Goal: Information Seeking & Learning: Learn about a topic

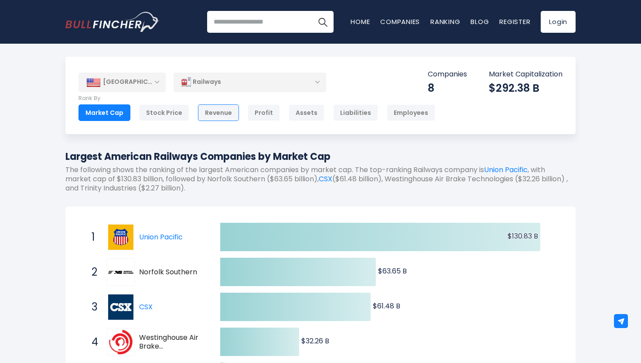
click at [205, 113] on div "Revenue" at bounding box center [218, 112] width 41 height 17
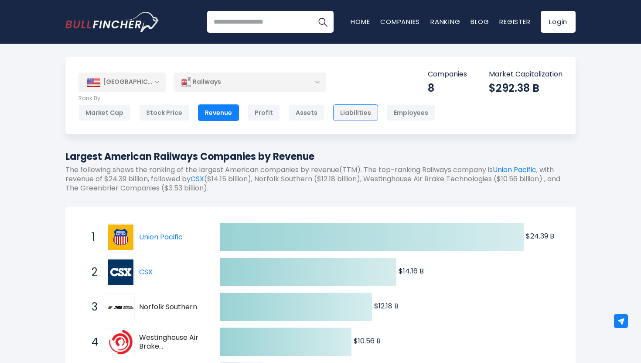
click at [339, 111] on div "Liabilities" at bounding box center [355, 112] width 45 height 17
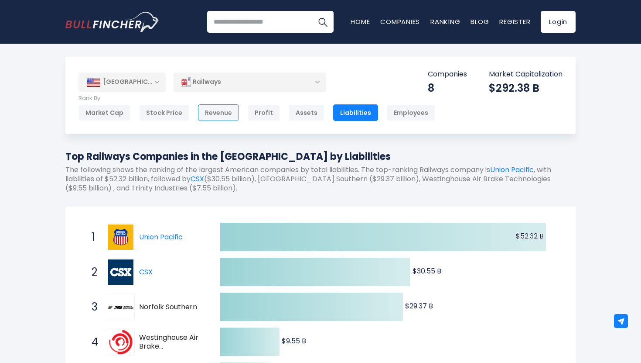
click at [231, 118] on div "Revenue" at bounding box center [218, 112] width 41 height 17
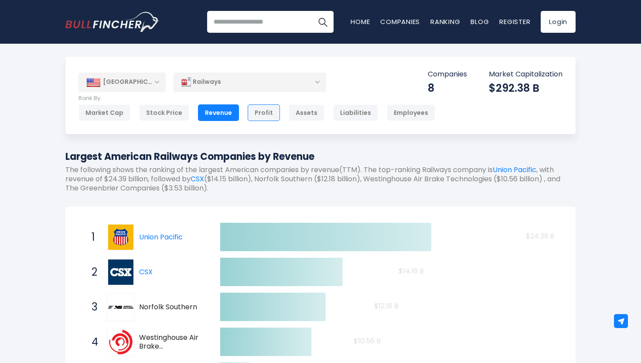
click at [248, 114] on div "Profit" at bounding box center [264, 112] width 32 height 17
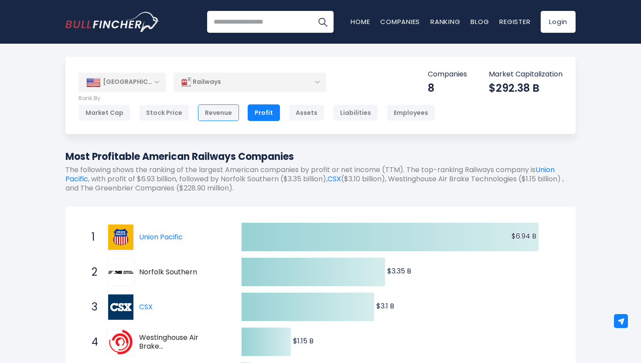
click at [229, 117] on div "Revenue" at bounding box center [218, 112] width 41 height 17
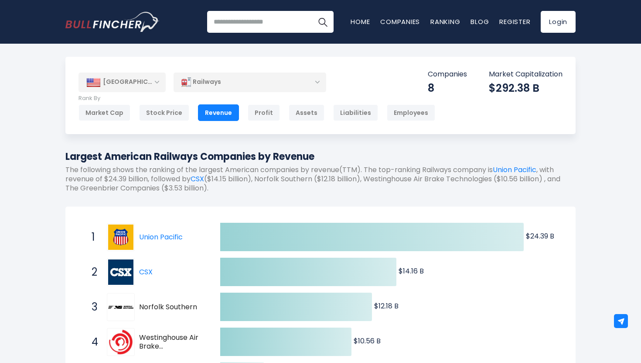
click at [97, 122] on div "United States Entire World 30,364 North America United States 3,960" at bounding box center [320, 95] width 510 height 77
click at [102, 111] on div "Market Cap" at bounding box center [105, 112] width 52 height 17
click at [212, 78] on div "Railways" at bounding box center [250, 82] width 153 height 20
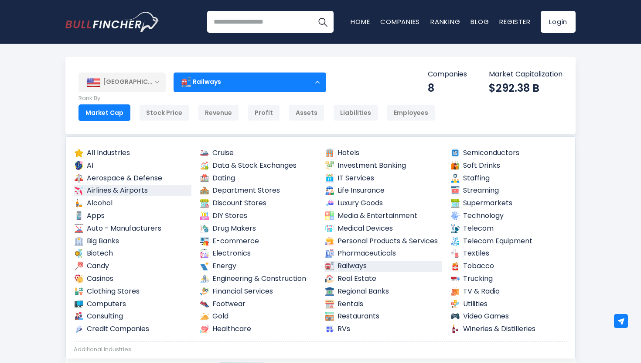
click at [161, 188] on link "Airlines & Airports" at bounding box center [133, 190] width 118 height 11
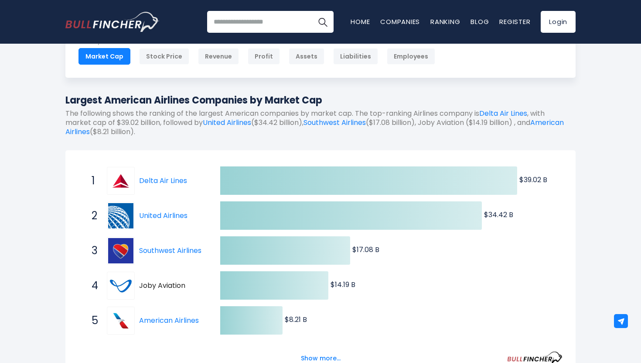
scroll to position [58, 0]
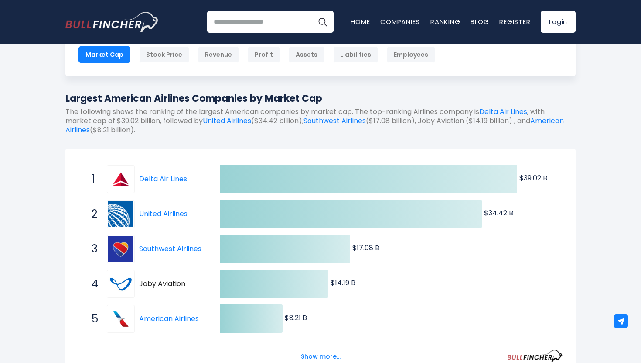
click at [254, 149] on div "Created with Highcharts 12.1.2 $39.02 B ​ $39.02 B $34.42 B ​ $34.42 B $17.08 B…" at bounding box center [320, 261] width 510 height 226
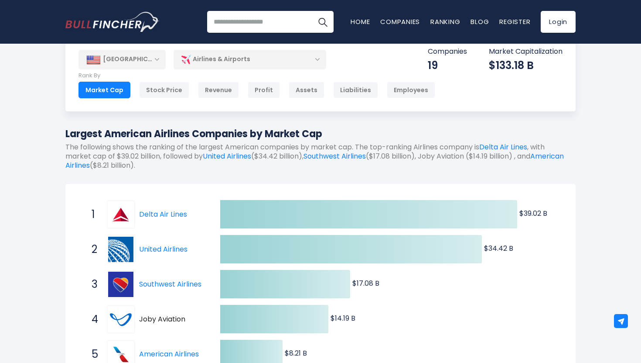
scroll to position [0, 0]
